Goal: Find specific page/section: Find specific page/section

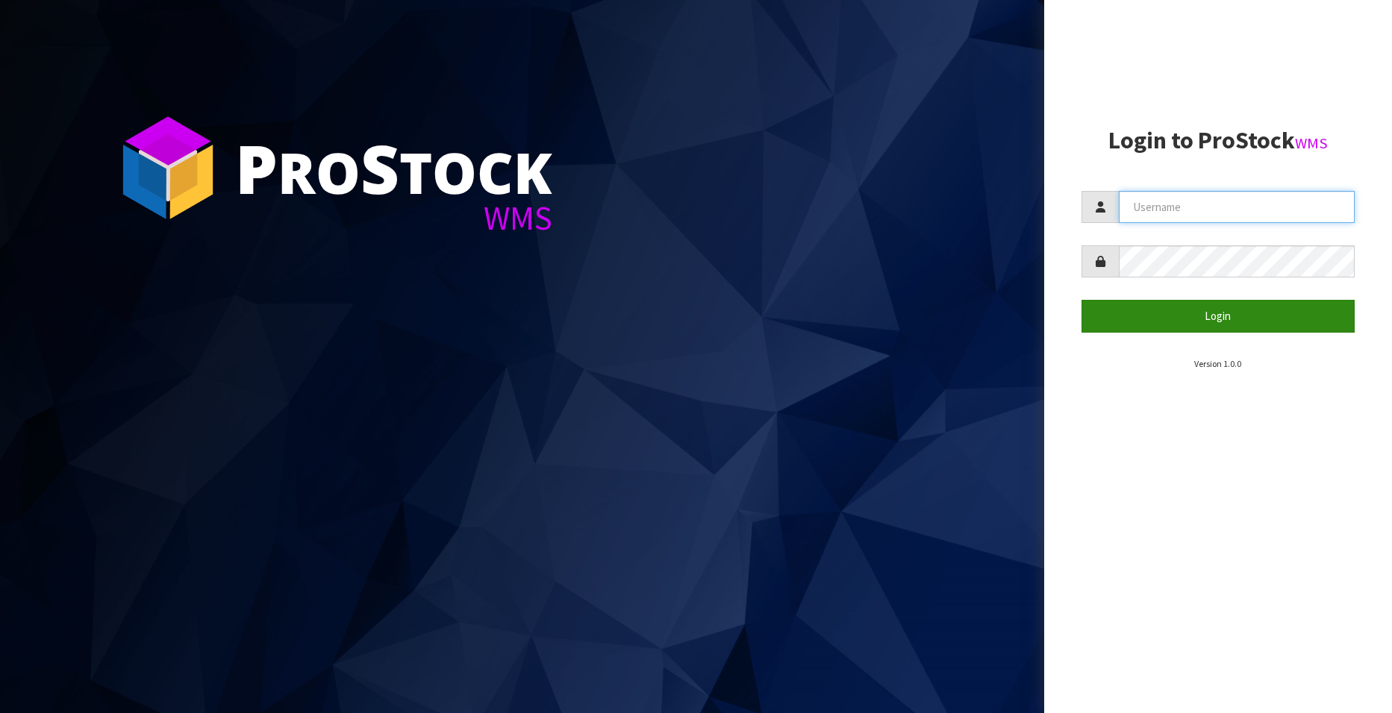
type input "[EMAIL_ADDRESS][DOMAIN_NAME]"
click at [1220, 319] on button "Login" at bounding box center [1217, 316] width 273 height 32
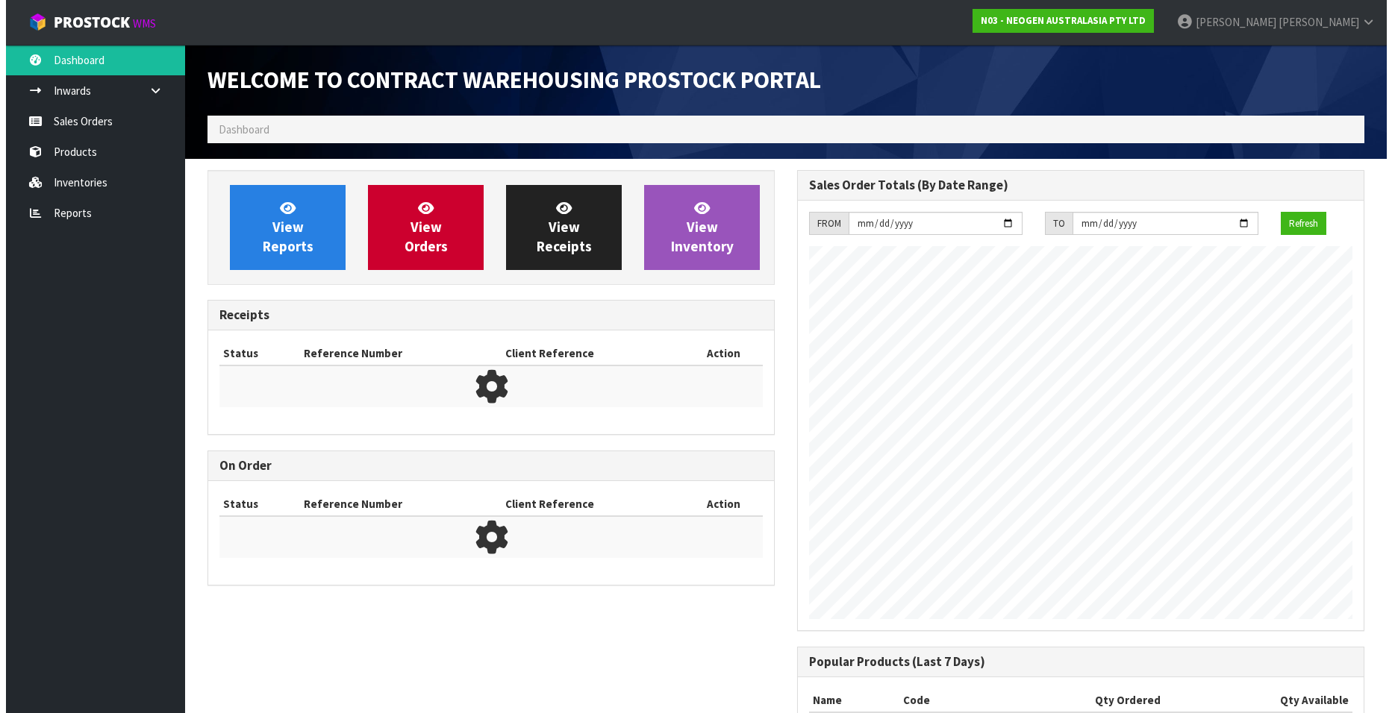
scroll to position [828, 590]
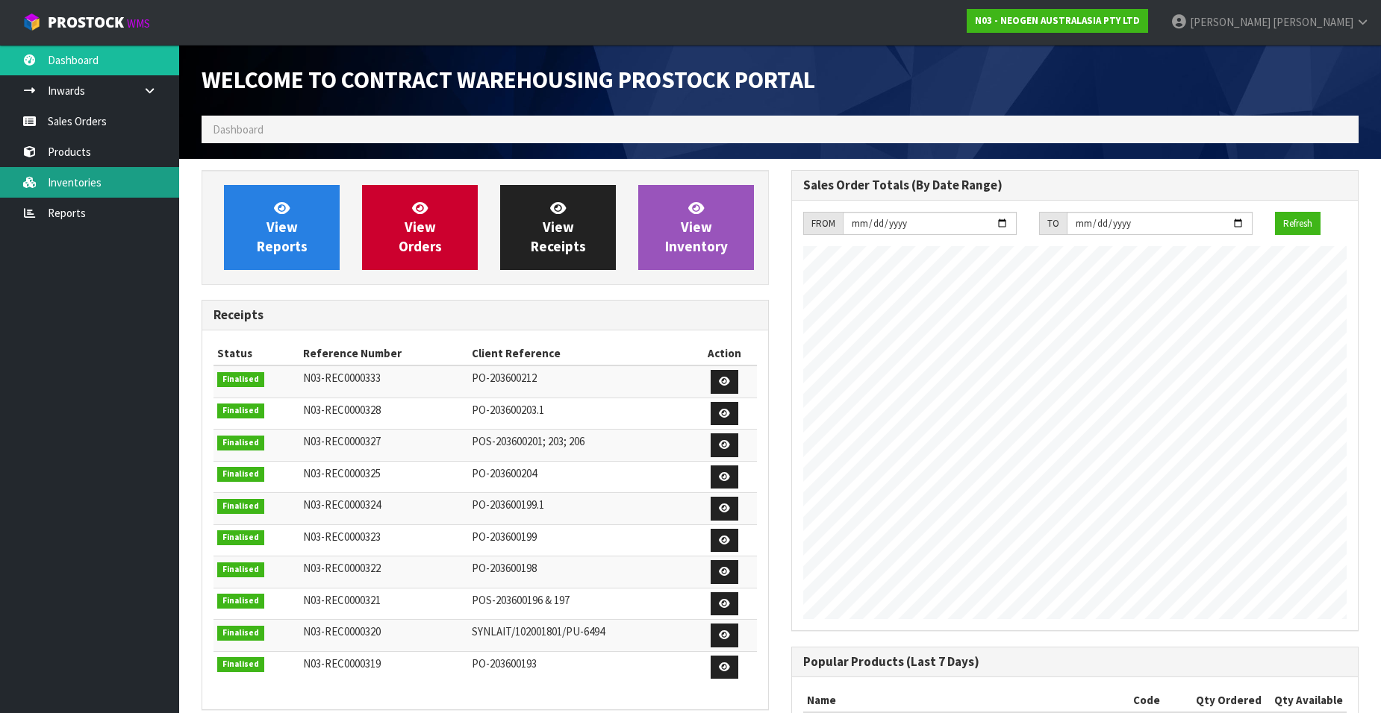
click at [82, 180] on link "Inventories" at bounding box center [89, 182] width 179 height 31
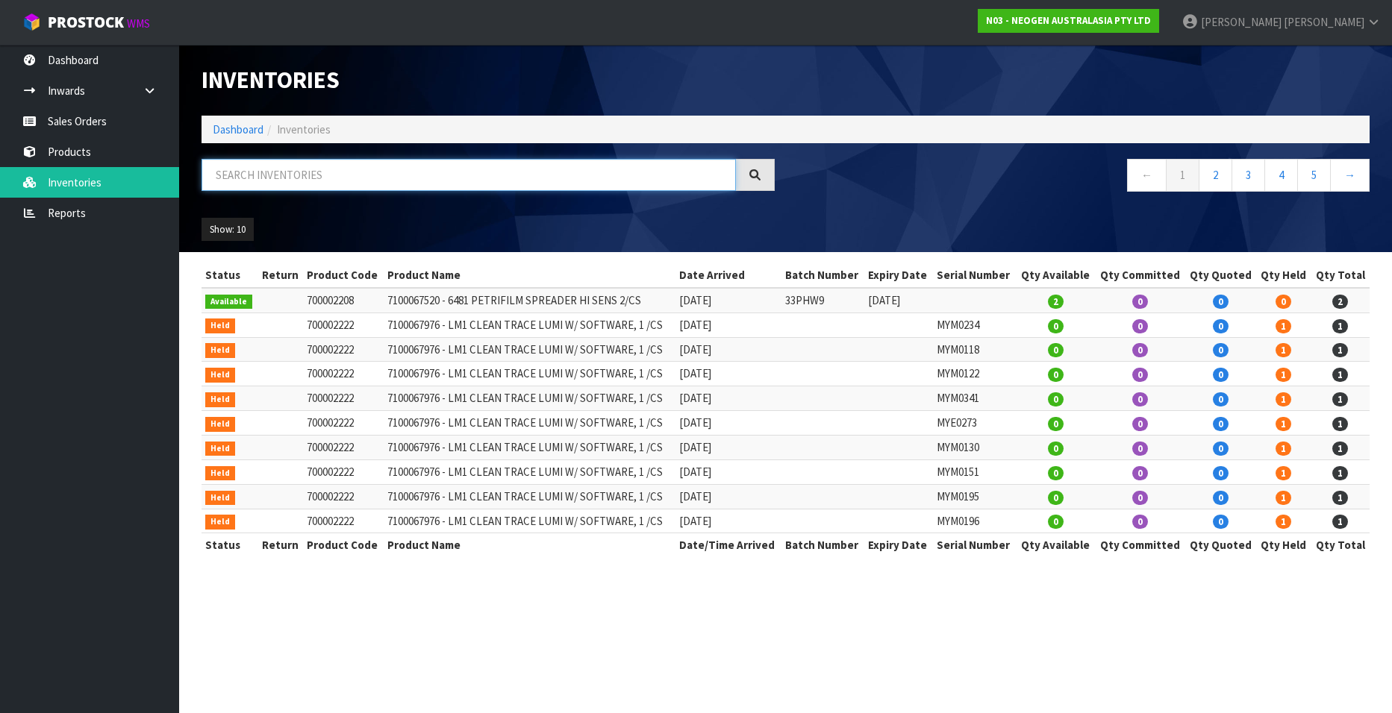
click at [254, 176] on input "text" at bounding box center [468, 175] width 534 height 32
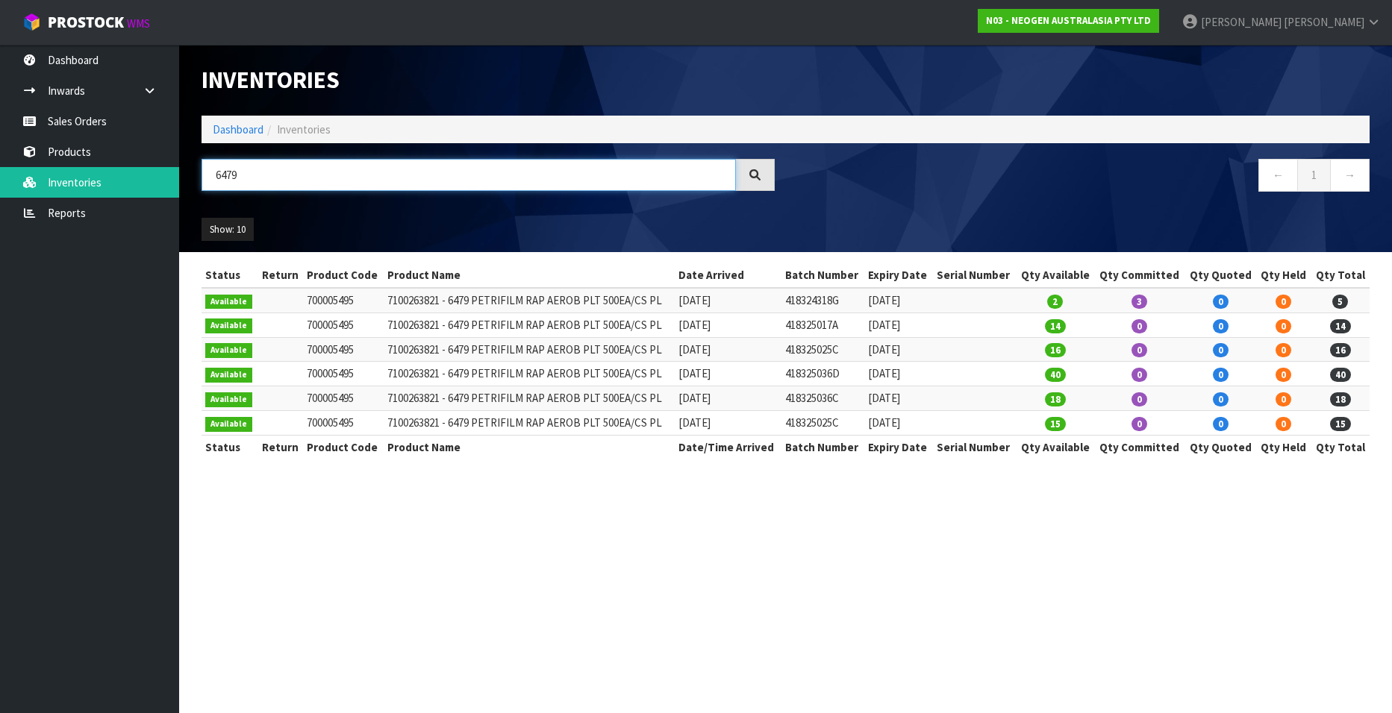
type input "6479"
click at [251, 173] on input "6479" at bounding box center [468, 175] width 534 height 32
drag, startPoint x: 246, startPoint y: 173, endPoint x: 172, endPoint y: 172, distance: 73.9
click at [172, 172] on body "Toggle navigation ProStock WMS N03 - NEOGEN AUSTRALASIA PTY LTD [PERSON_NAME] L…" at bounding box center [696, 356] width 1392 height 713
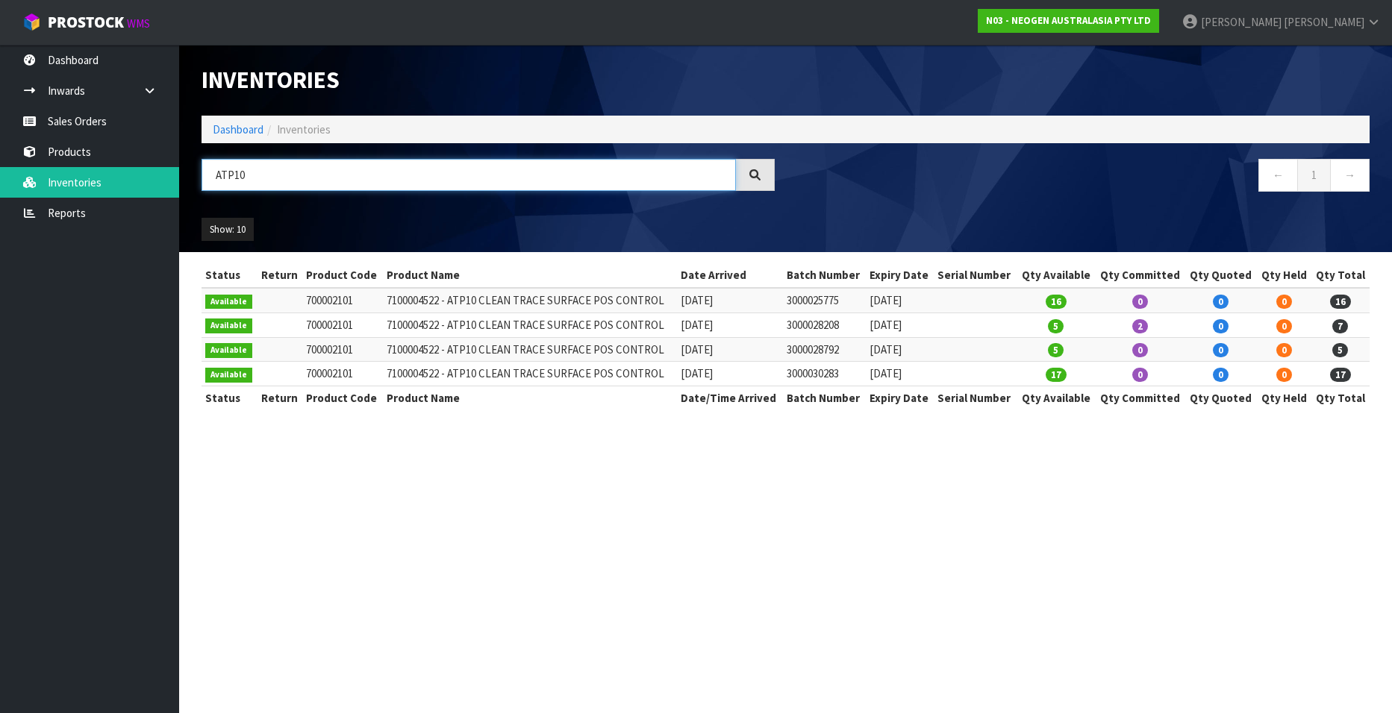
type input "ATP10"
